Goal: Task Accomplishment & Management: Manage account settings

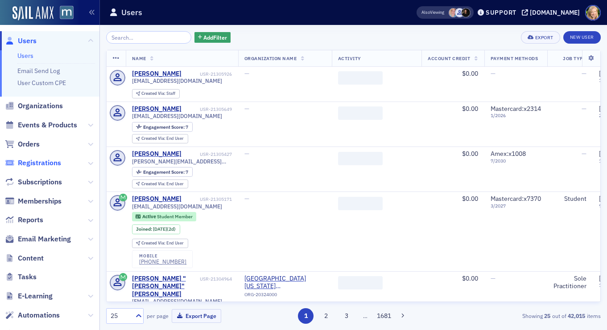
click at [51, 163] on span "Registrations" at bounding box center [39, 163] width 43 height 10
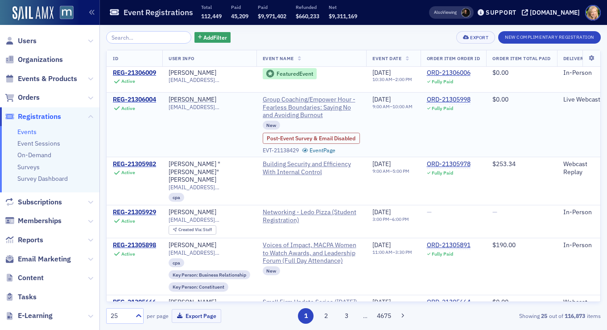
scroll to position [80, 0]
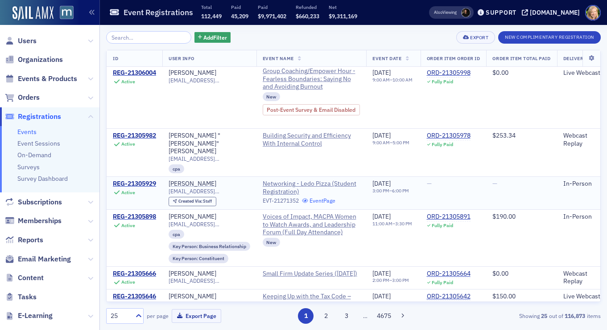
click at [331, 197] on link "Event Page" at bounding box center [319, 200] width 34 height 7
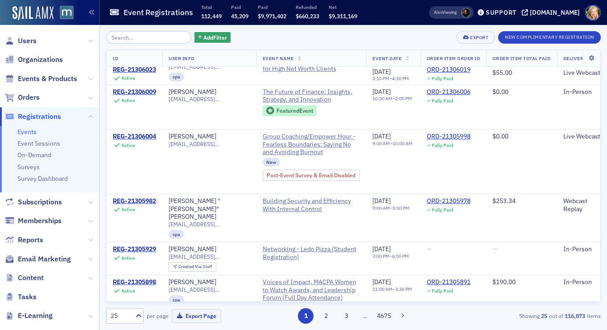
scroll to position [0, 0]
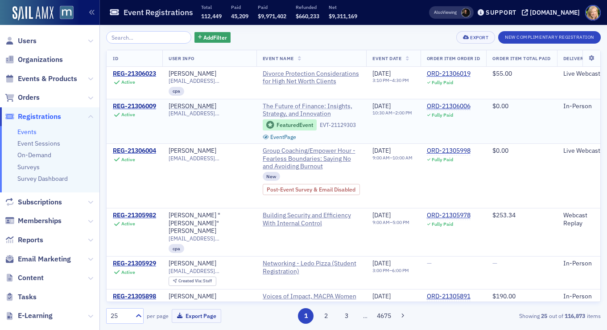
click at [329, 107] on span "The Future of Finance: Insights, Strategy, and Innovation" at bounding box center [312, 111] width 98 height 16
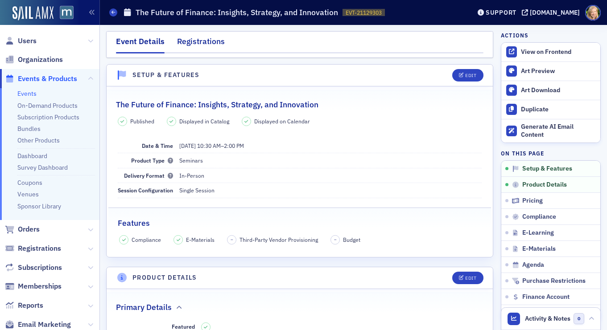
click at [201, 39] on div "Registrations" at bounding box center [201, 44] width 48 height 16
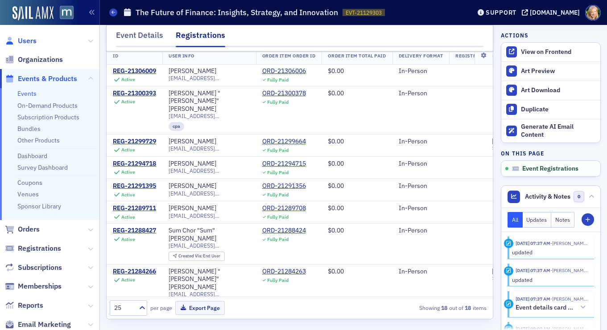
click at [31, 37] on span "Users" at bounding box center [27, 41] width 19 height 10
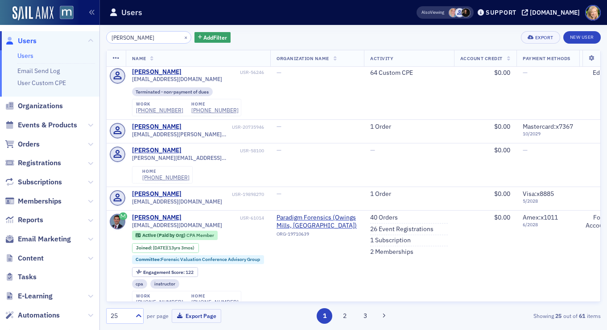
scroll to position [930, 0]
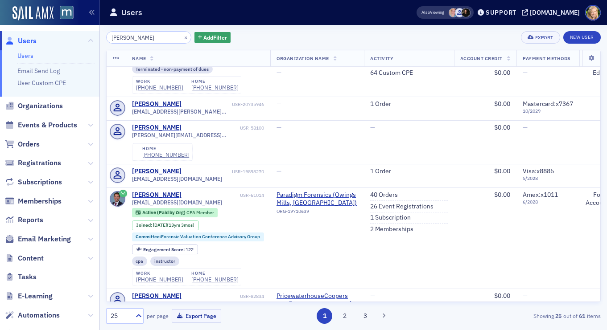
click at [157, 37] on input "[PERSON_NAME]" at bounding box center [148, 37] width 85 height 12
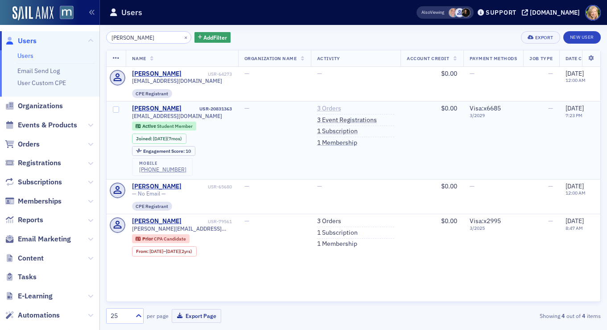
type input "[PERSON_NAME]"
click at [337, 110] on link "3 Orders" at bounding box center [329, 109] width 24 height 8
click at [324, 118] on link "3 Event Registrations" at bounding box center [347, 120] width 60 height 8
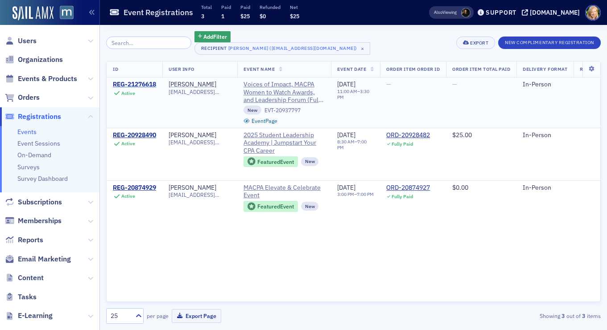
click at [146, 81] on div "REG-21276618" at bounding box center [134, 85] width 43 height 8
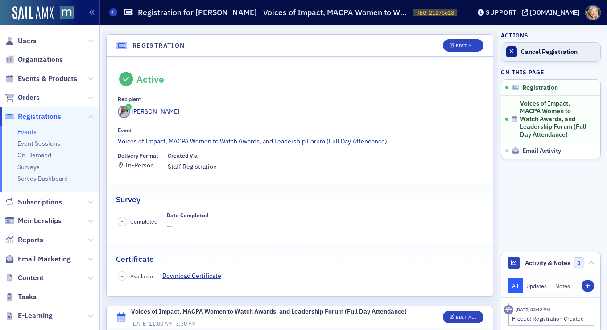
click at [549, 50] on div "Cancel Registration" at bounding box center [558, 52] width 75 height 8
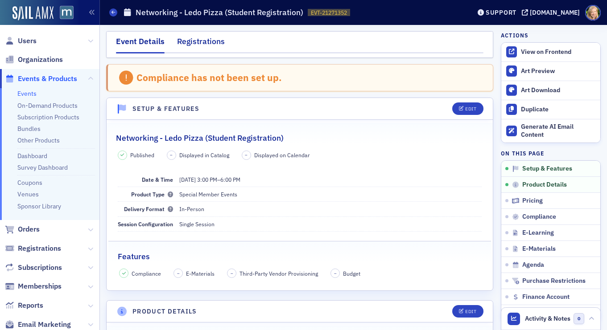
click at [197, 43] on div "Registrations" at bounding box center [201, 44] width 48 height 16
